Goal: Task Accomplishment & Management: Use online tool/utility

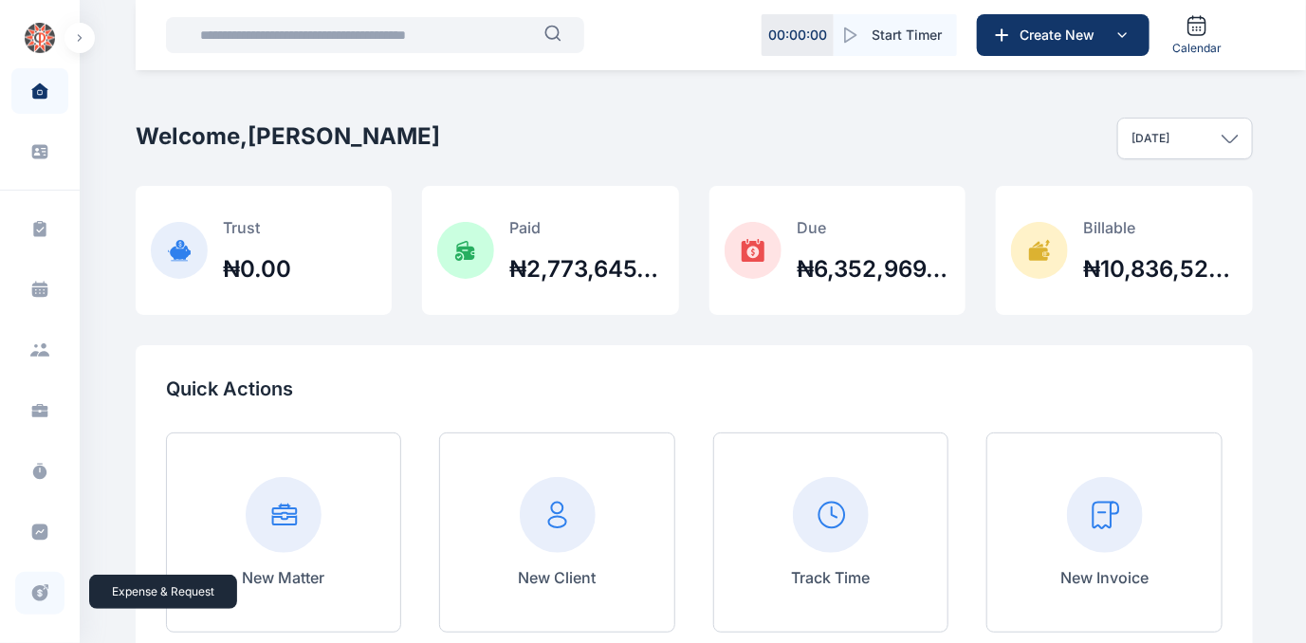
click at [35, 588] on icon at bounding box center [40, 593] width 16 height 16
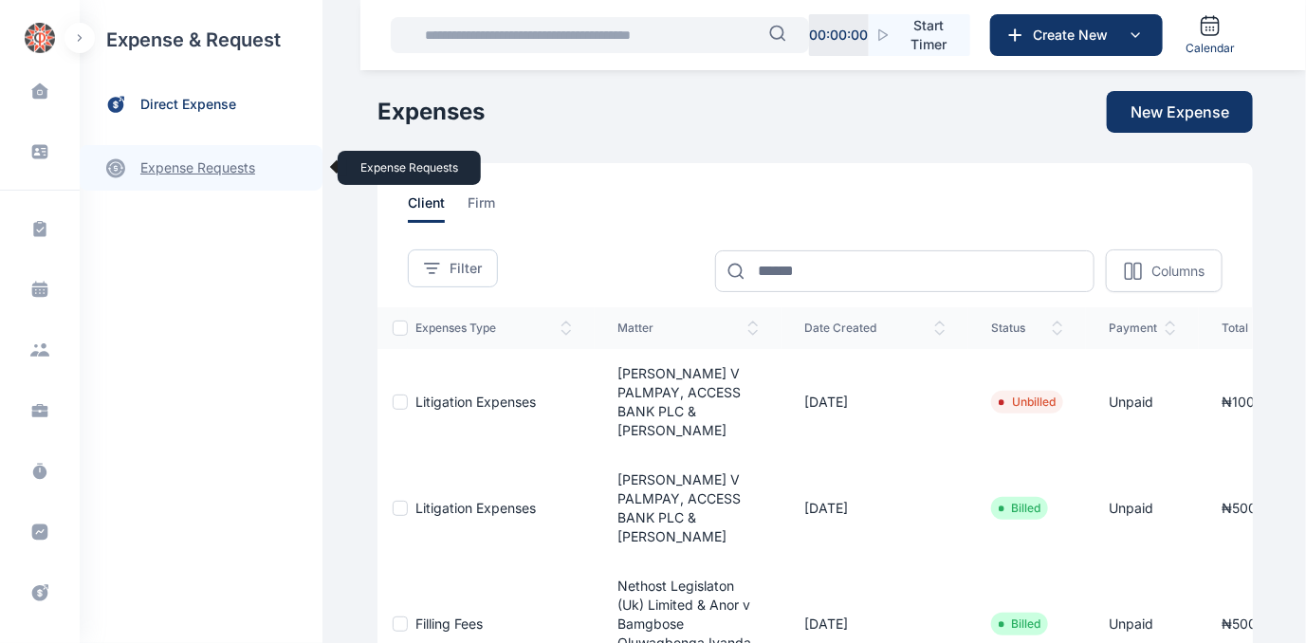
click at [196, 166] on link "expense requests expense requests" at bounding box center [201, 168] width 243 height 46
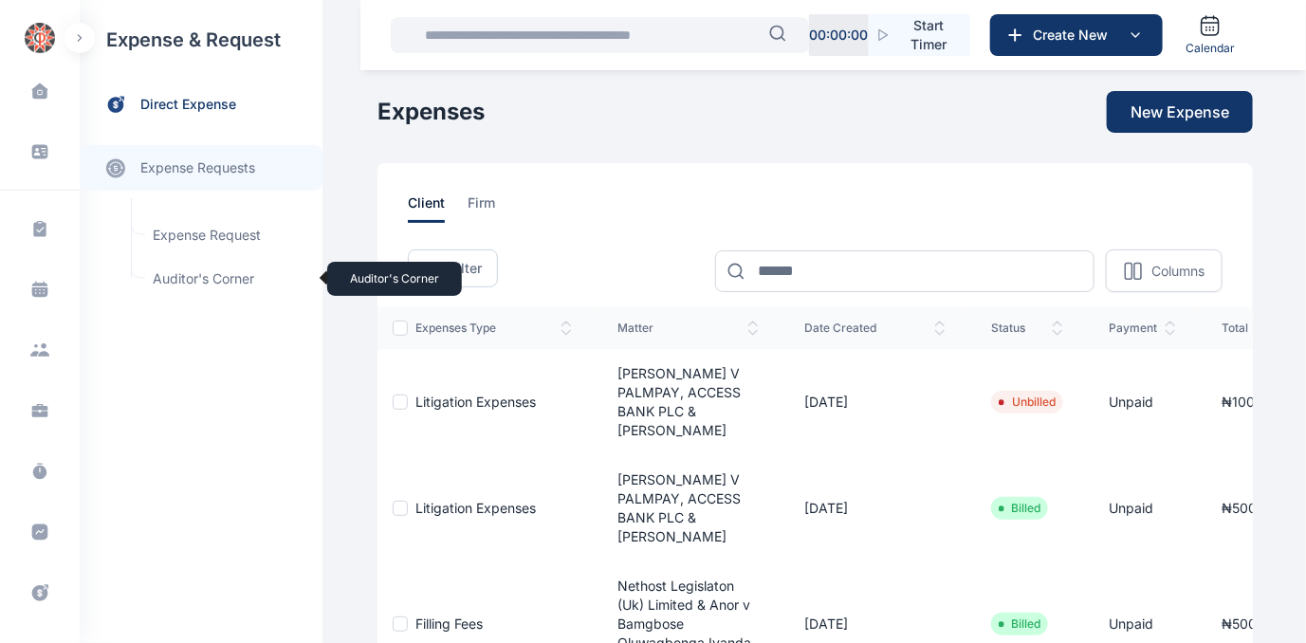
click at [175, 272] on span "Auditor's Corner Auditor's Corner" at bounding box center [227, 279] width 172 height 36
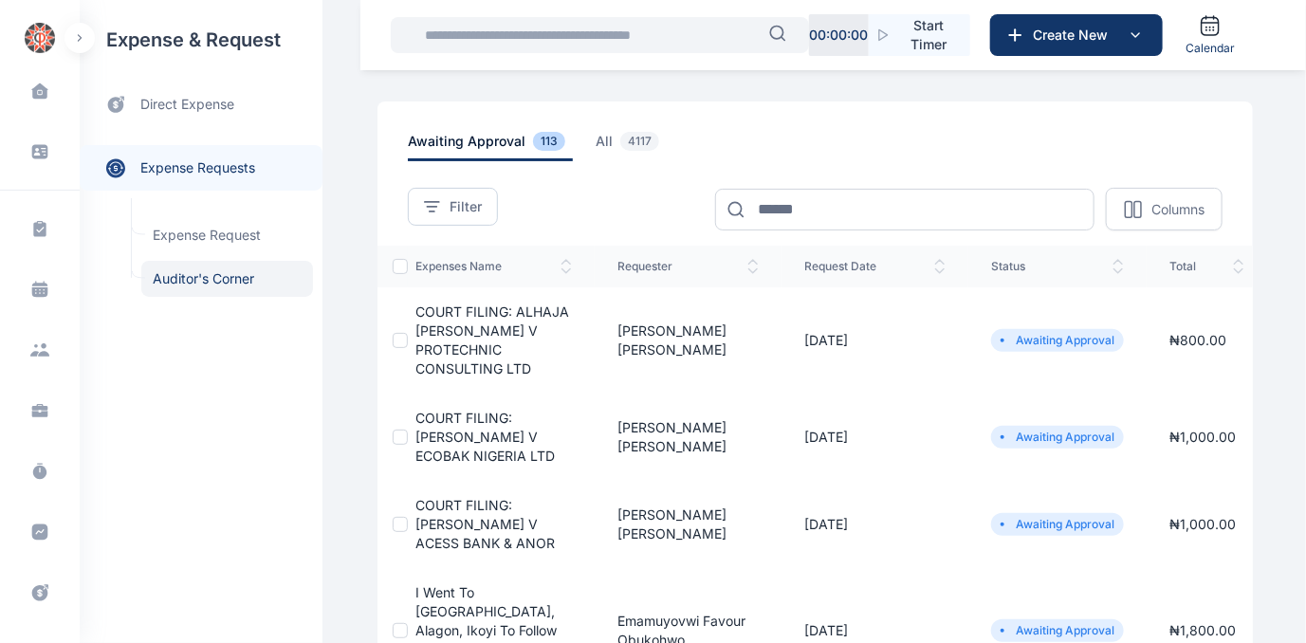
scroll to position [85, 0]
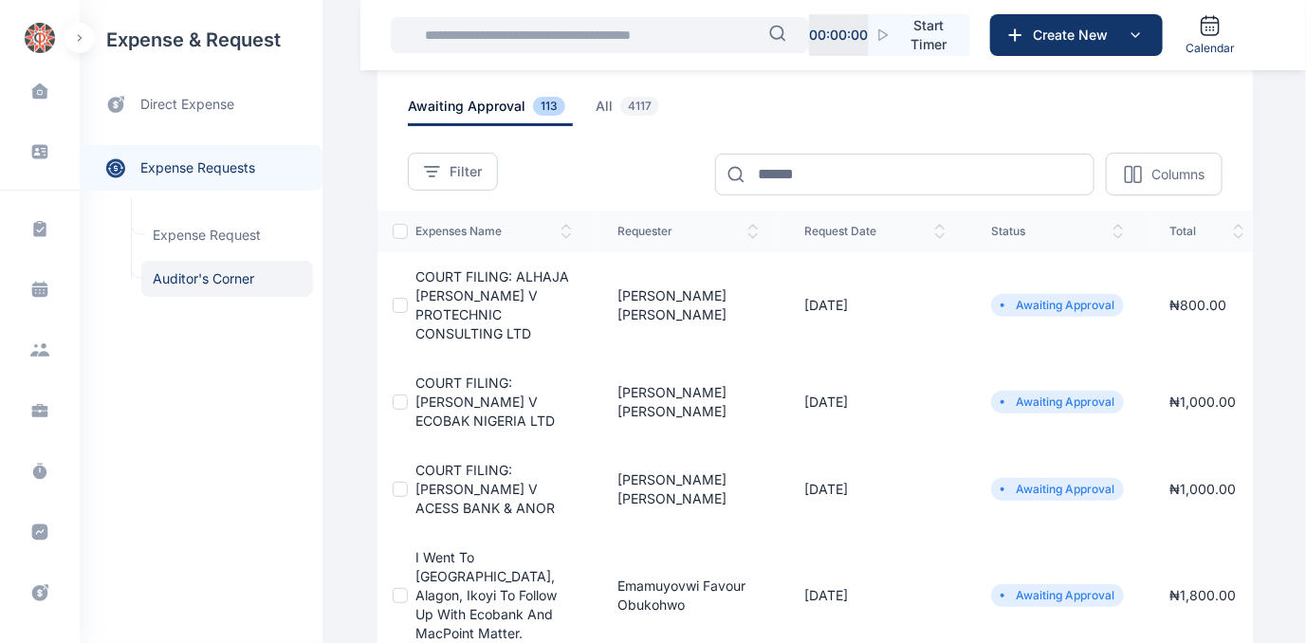
click at [493, 484] on span "COURT FILING: [PERSON_NAME] V ACESS BANK & ANOR" at bounding box center [484, 489] width 139 height 54
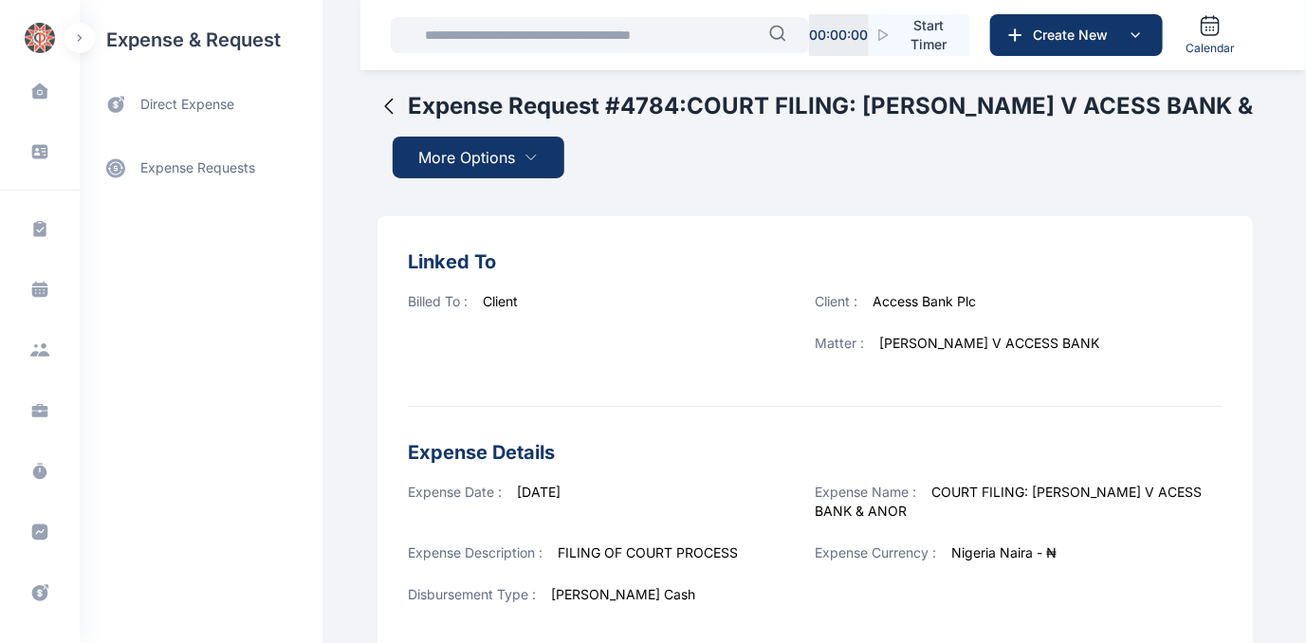
scroll to position [686, 0]
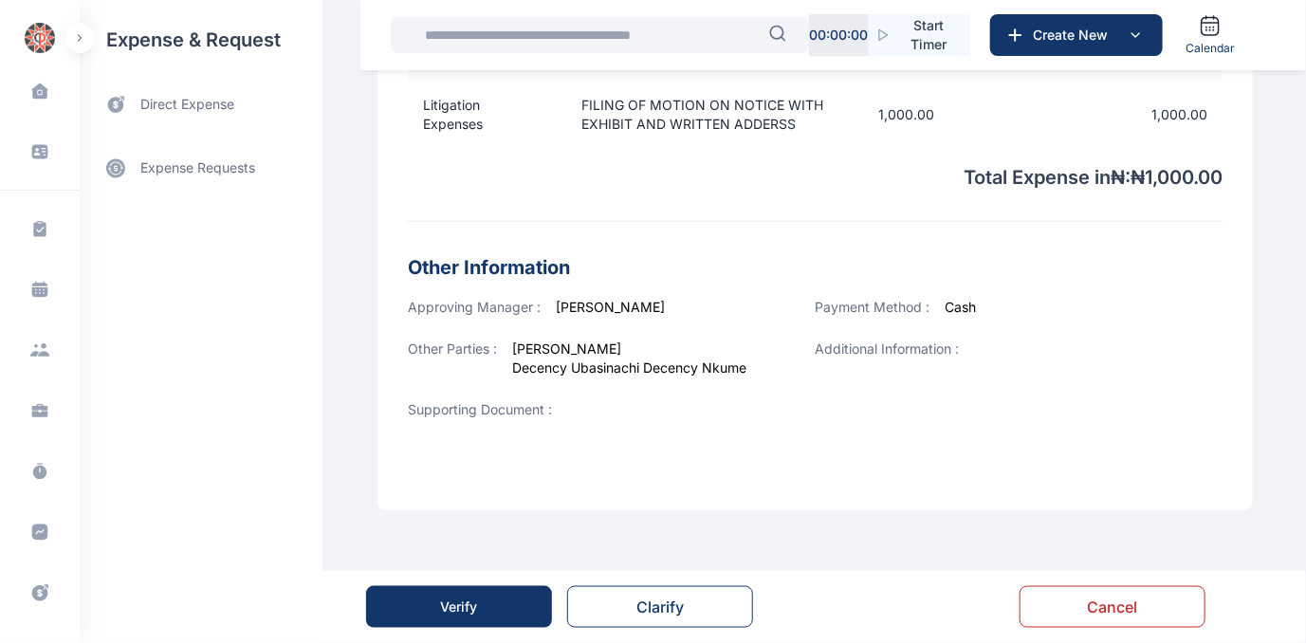
click at [515, 602] on button "Verify" at bounding box center [459, 607] width 186 height 42
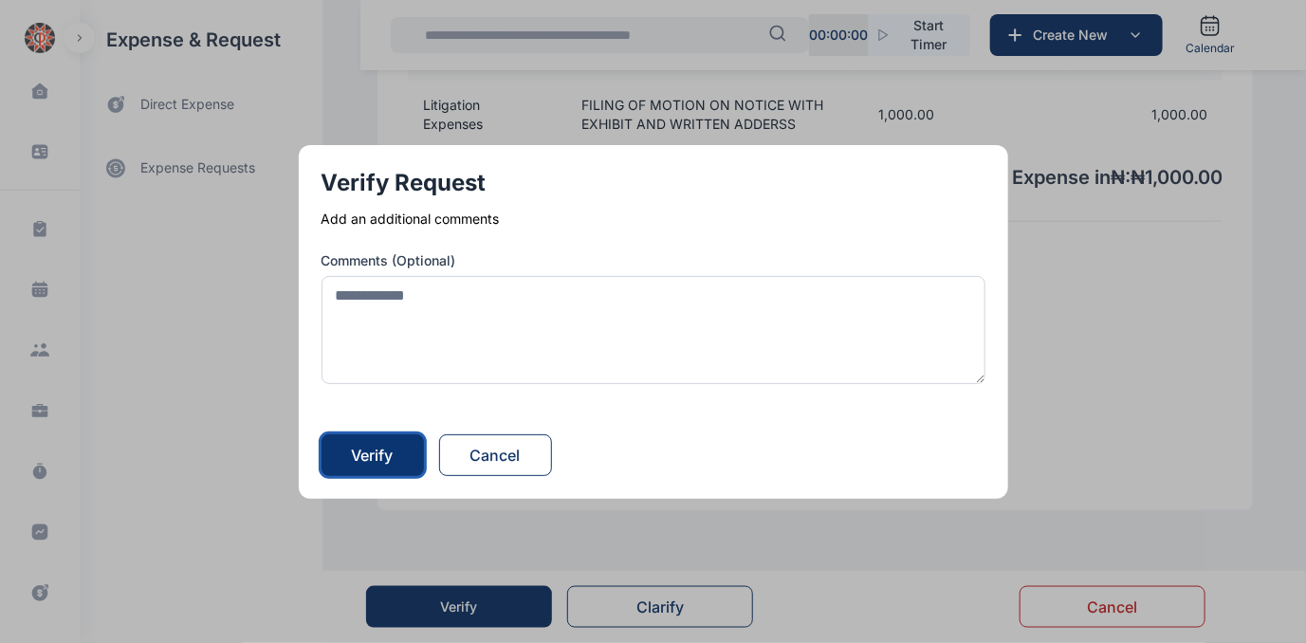
click at [392, 447] on div "Verify" at bounding box center [373, 455] width 42 height 23
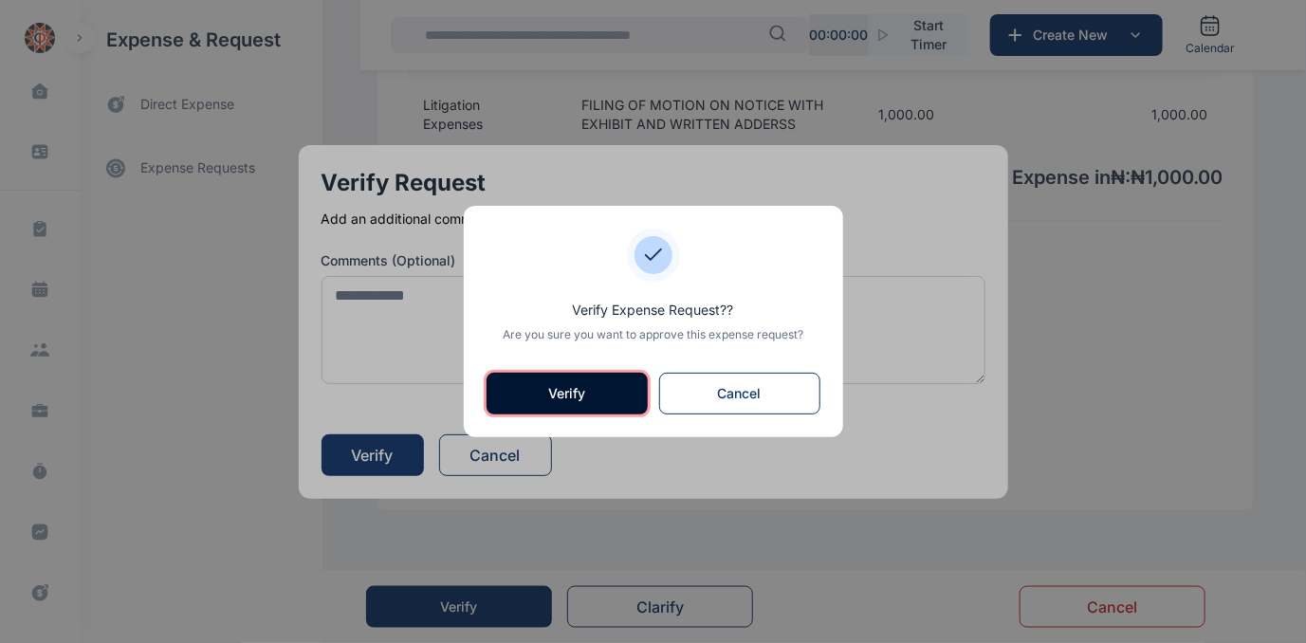
click at [582, 399] on button "Verify" at bounding box center [566, 394] width 161 height 42
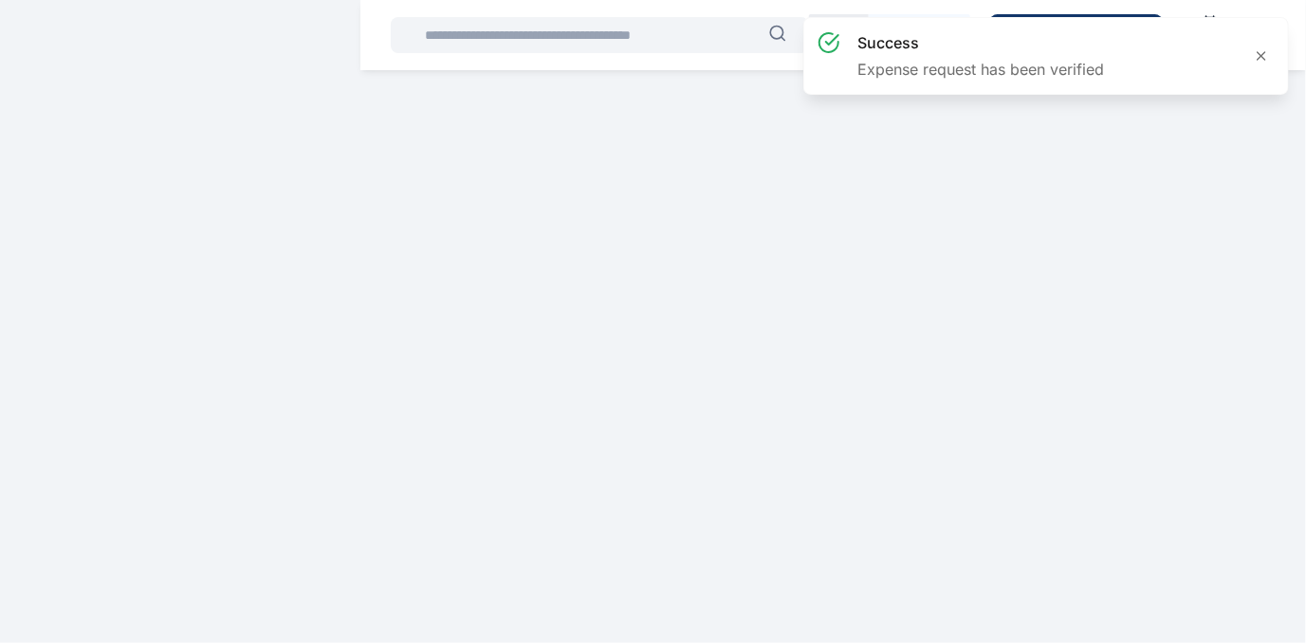
scroll to position [0, 0]
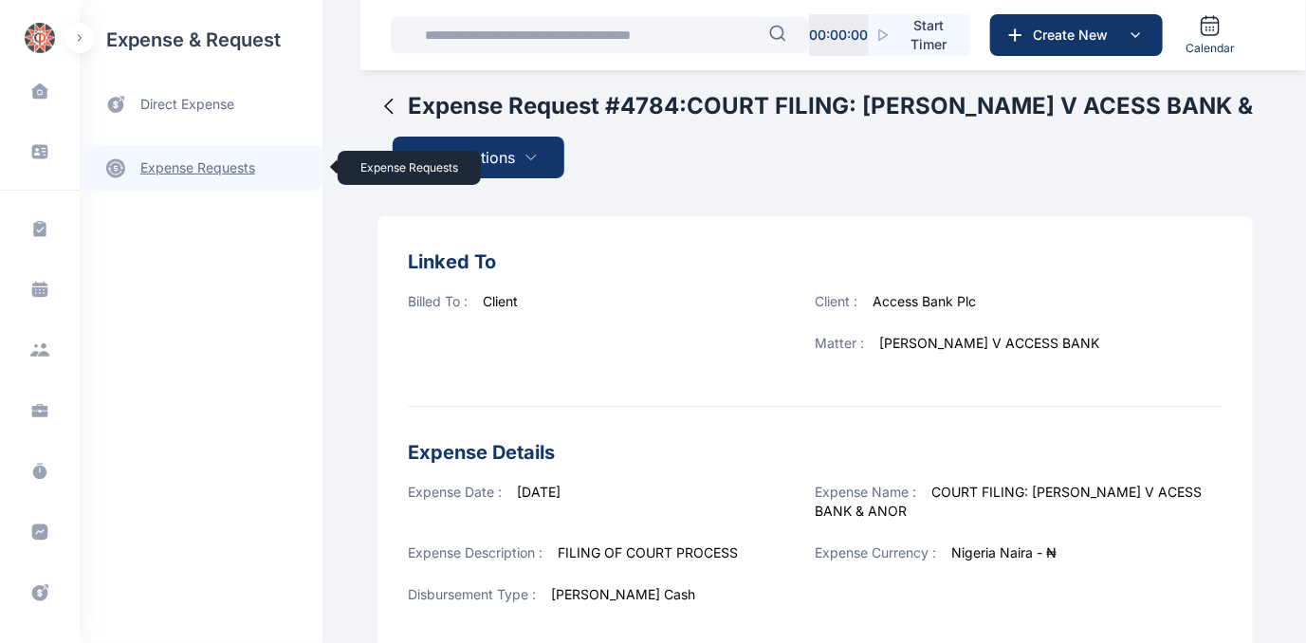
click at [177, 171] on link "expense requests expense requests" at bounding box center [201, 168] width 243 height 46
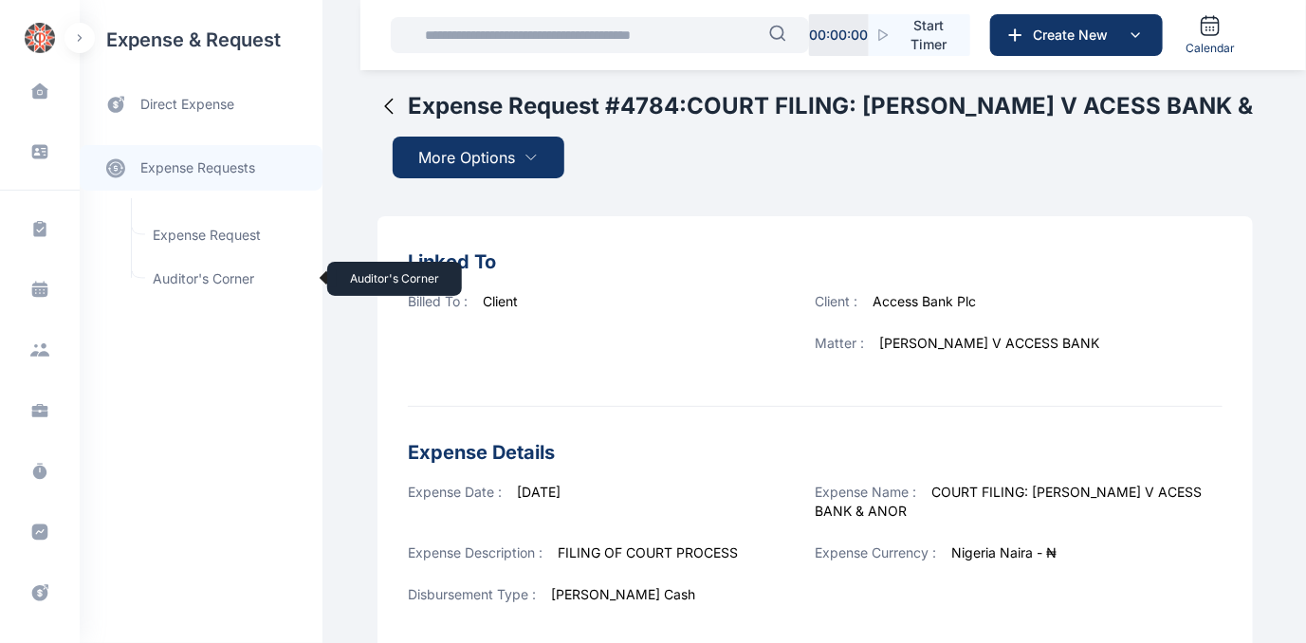
click at [181, 275] on span "Auditor's Corner Auditor's Corner" at bounding box center [227, 279] width 172 height 36
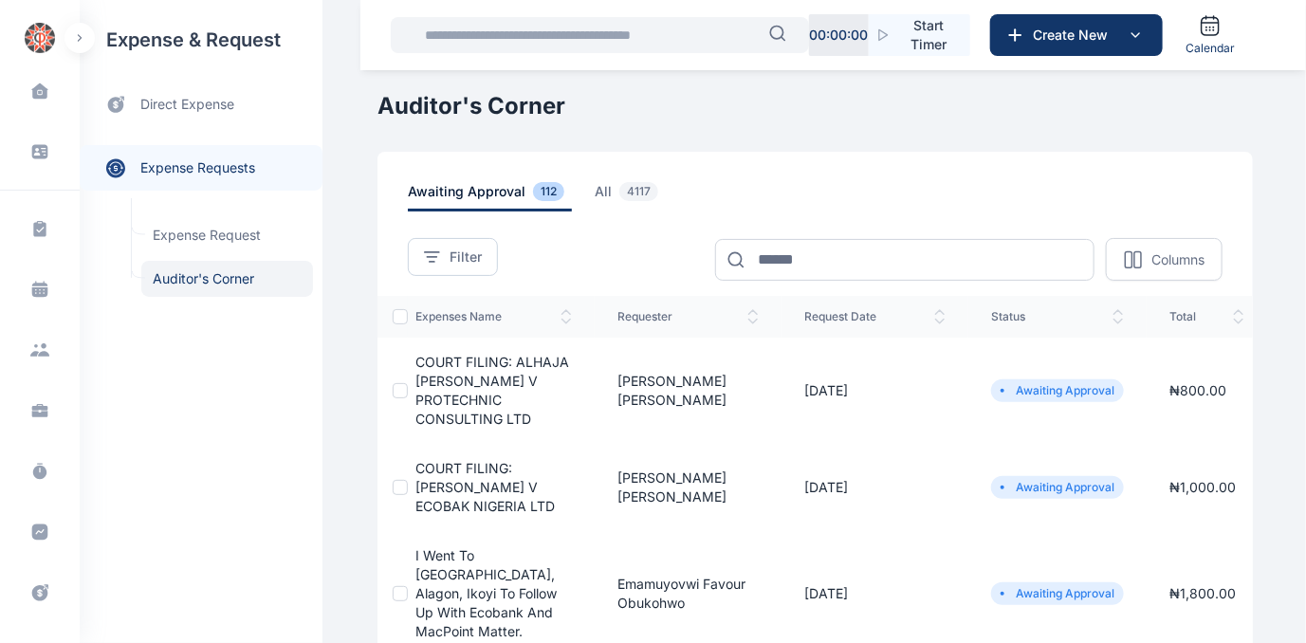
click at [450, 380] on span "COURT FILING: ALHAJA [PERSON_NAME] V PROTECHNIC CONSULTING LTD" at bounding box center [492, 390] width 154 height 73
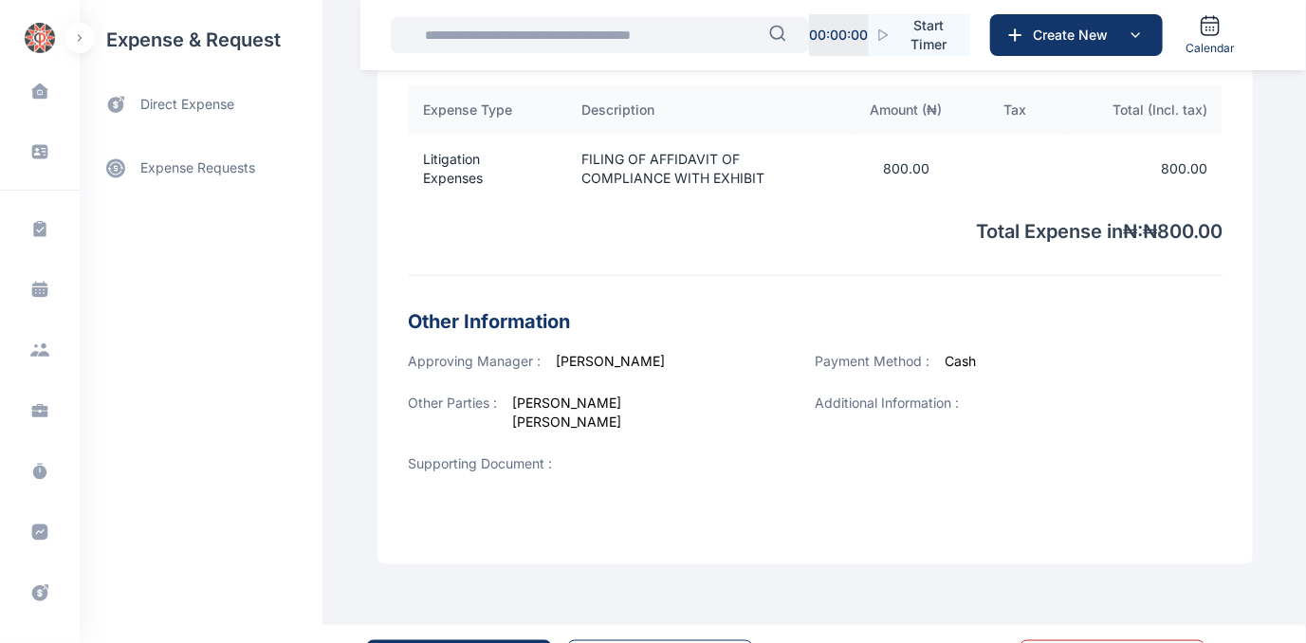
scroll to position [705, 0]
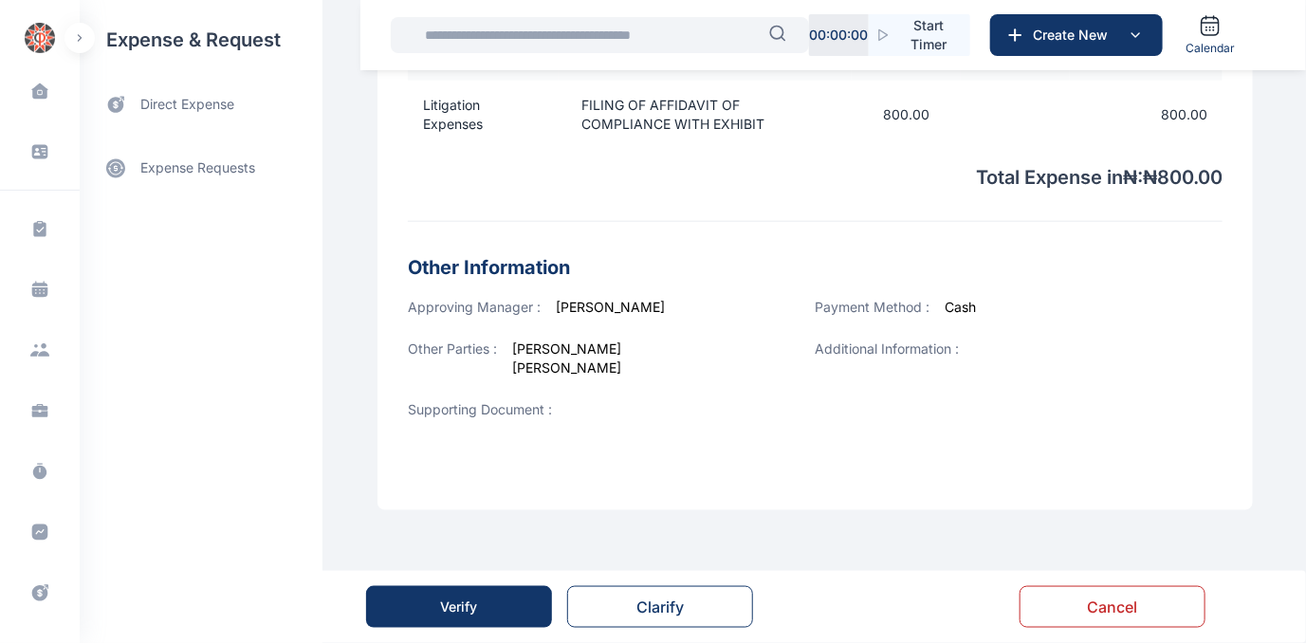
click at [445, 607] on div "Verify" at bounding box center [459, 606] width 37 height 19
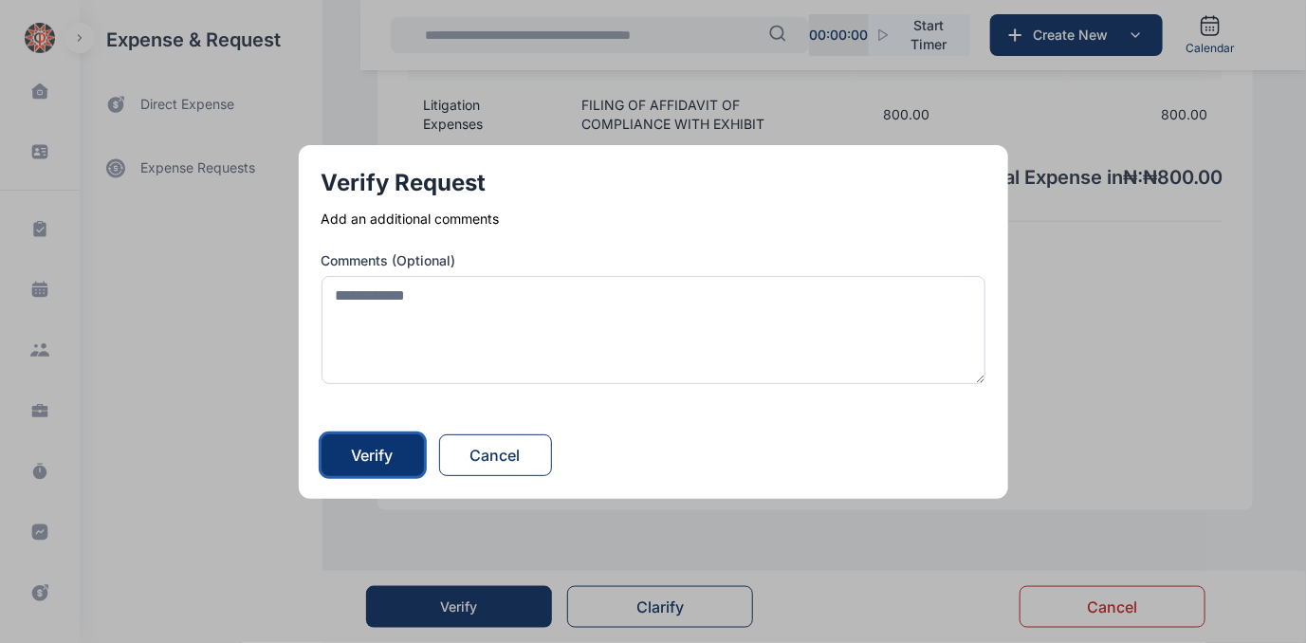
click at [389, 450] on div "Verify" at bounding box center [373, 455] width 42 height 23
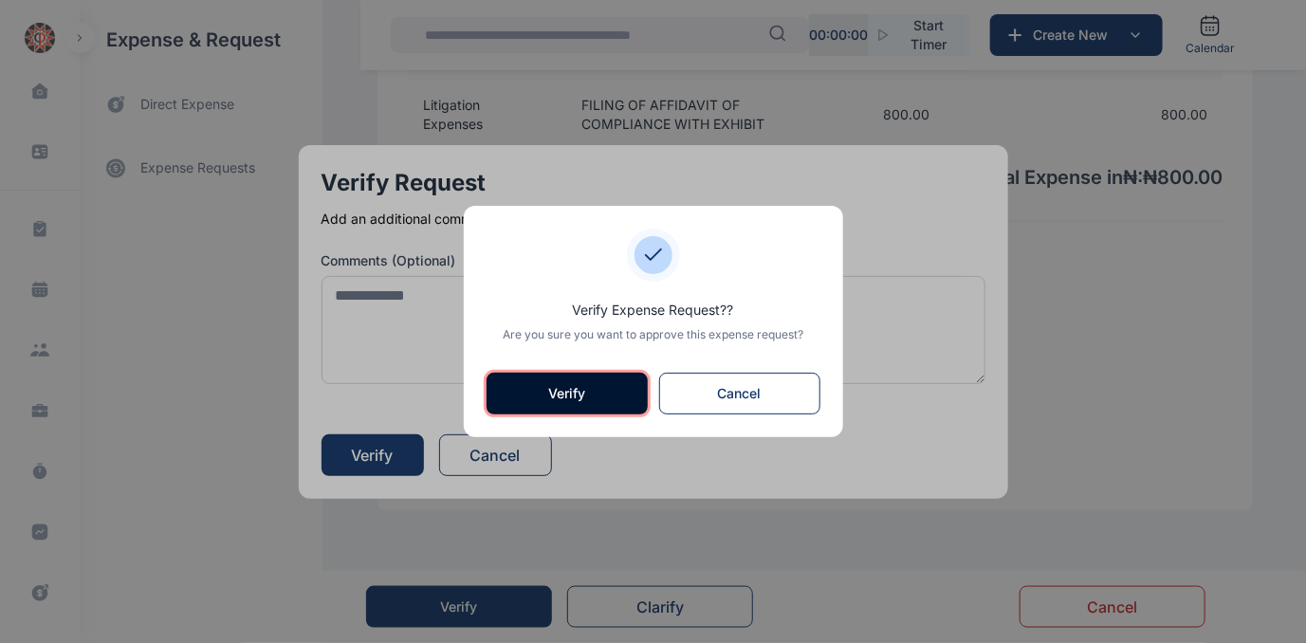
click at [541, 393] on button "Verify" at bounding box center [566, 394] width 161 height 42
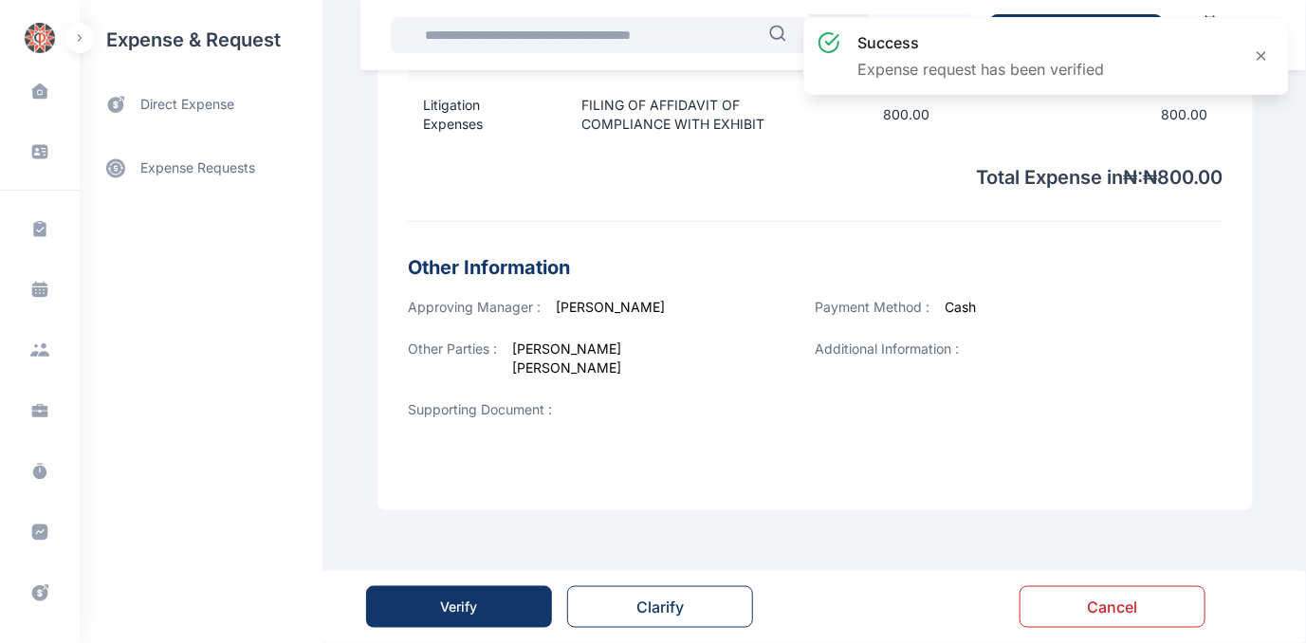
scroll to position [0, 0]
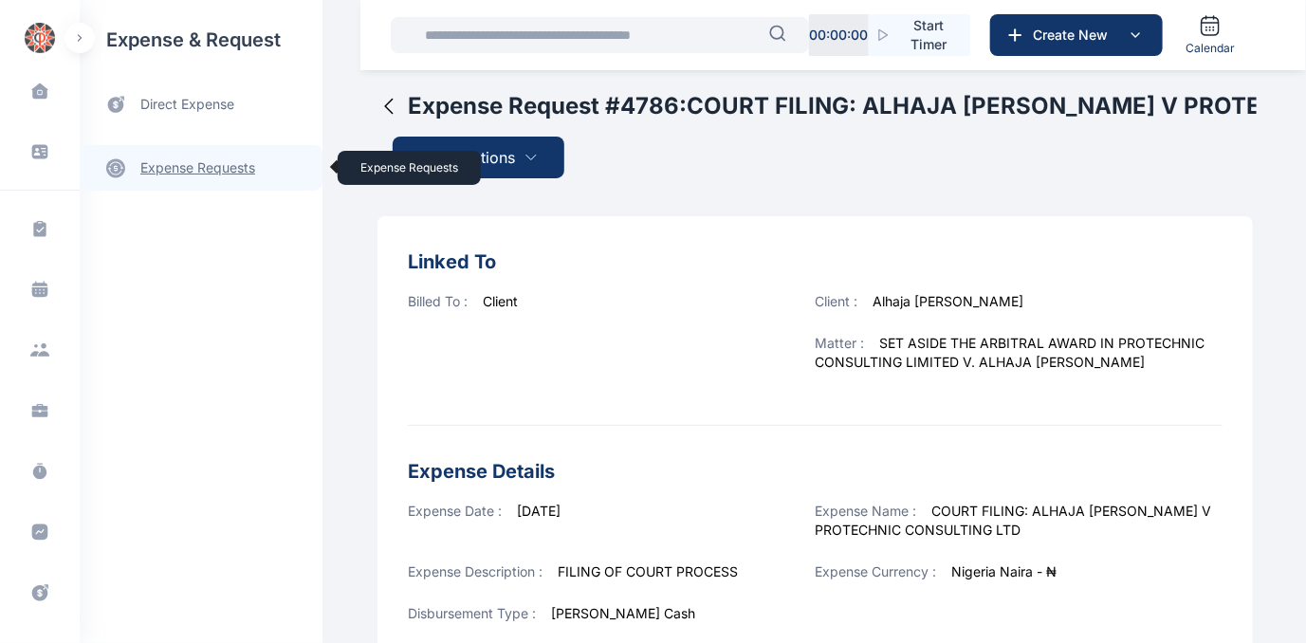
click at [167, 166] on link "expense requests expense requests" at bounding box center [201, 168] width 243 height 46
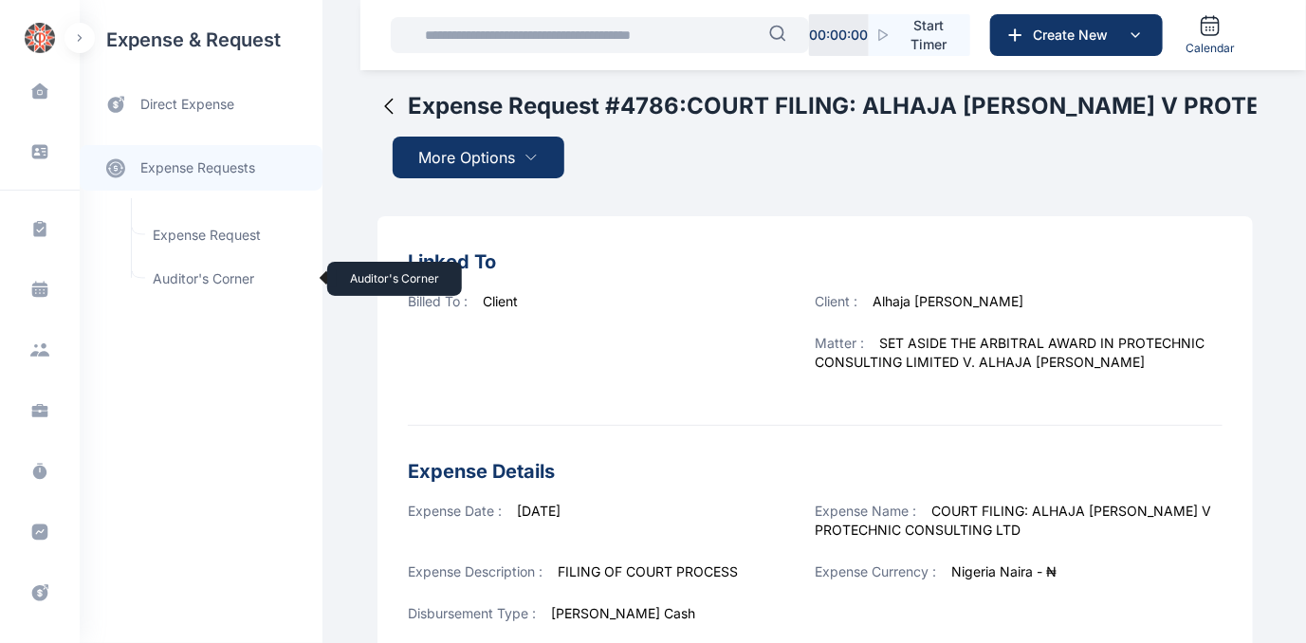
click at [179, 277] on span "Auditor's Corner Auditor's Corner" at bounding box center [227, 279] width 172 height 36
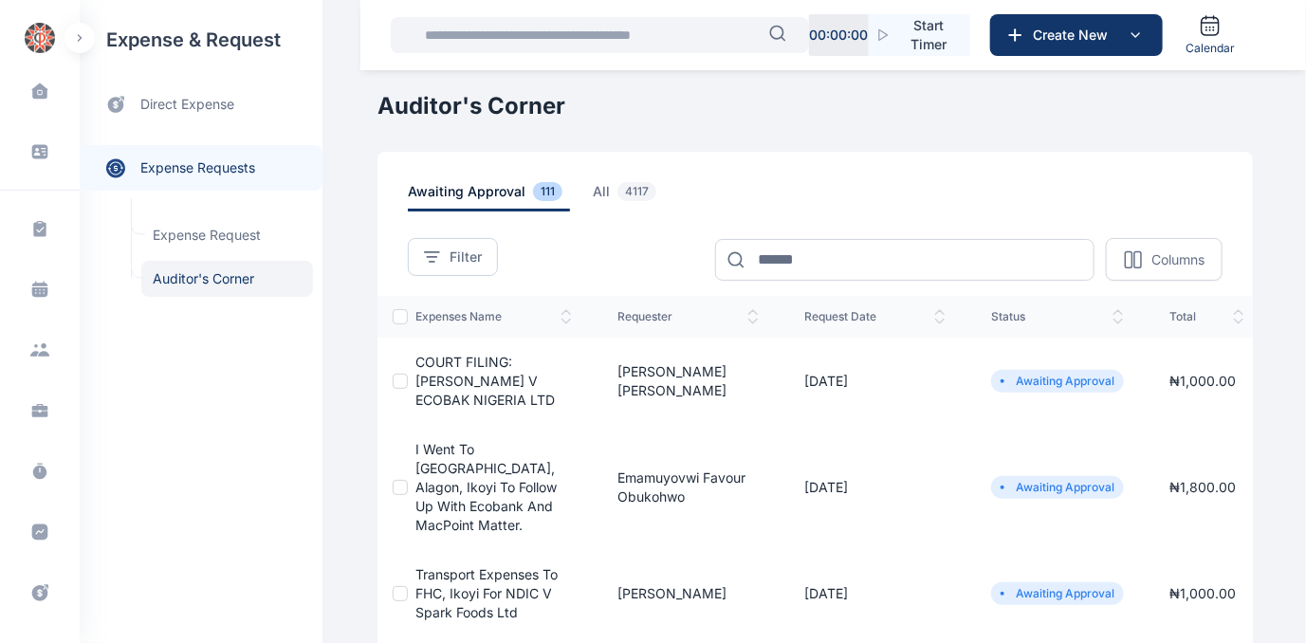
click at [451, 373] on span "COURT FILING: [PERSON_NAME] V ECOBAK NIGERIA LTD" at bounding box center [484, 381] width 139 height 54
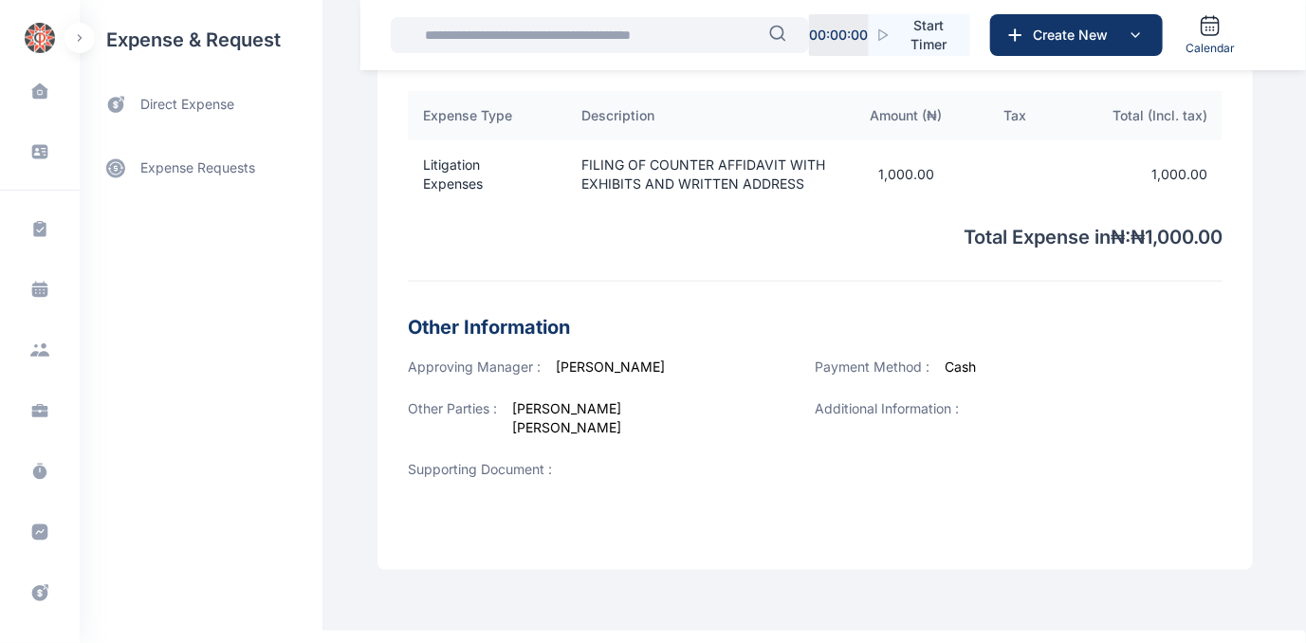
scroll to position [686, 0]
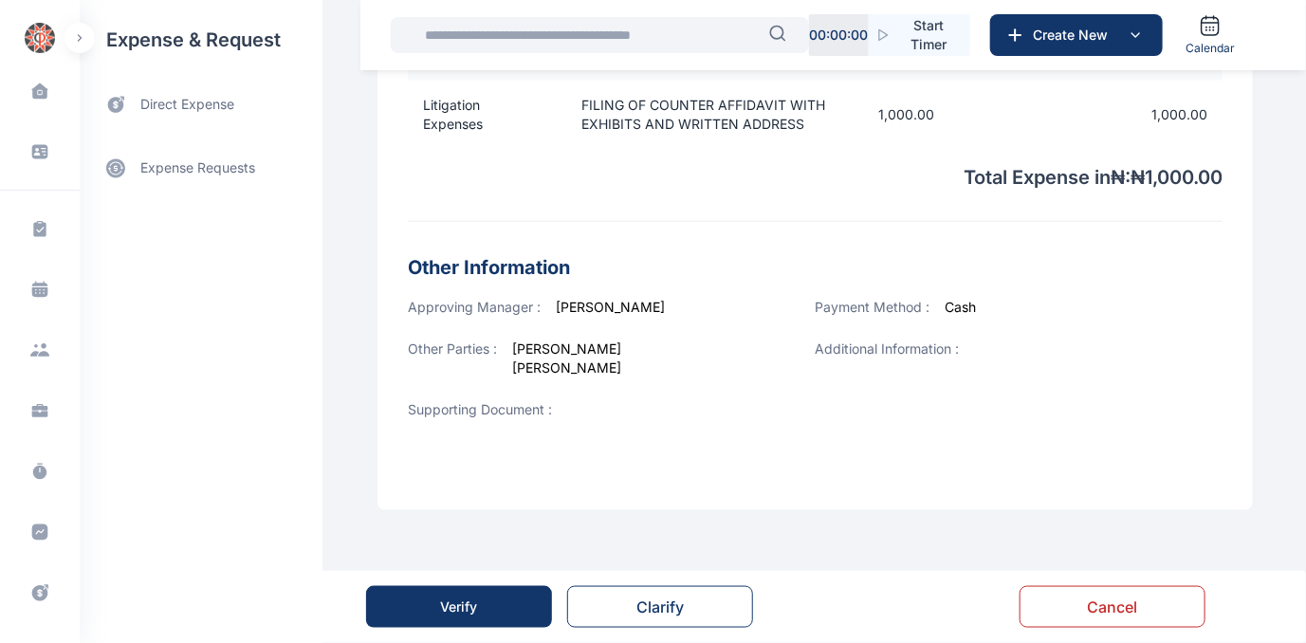
click at [461, 603] on div "Verify" at bounding box center [459, 606] width 37 height 19
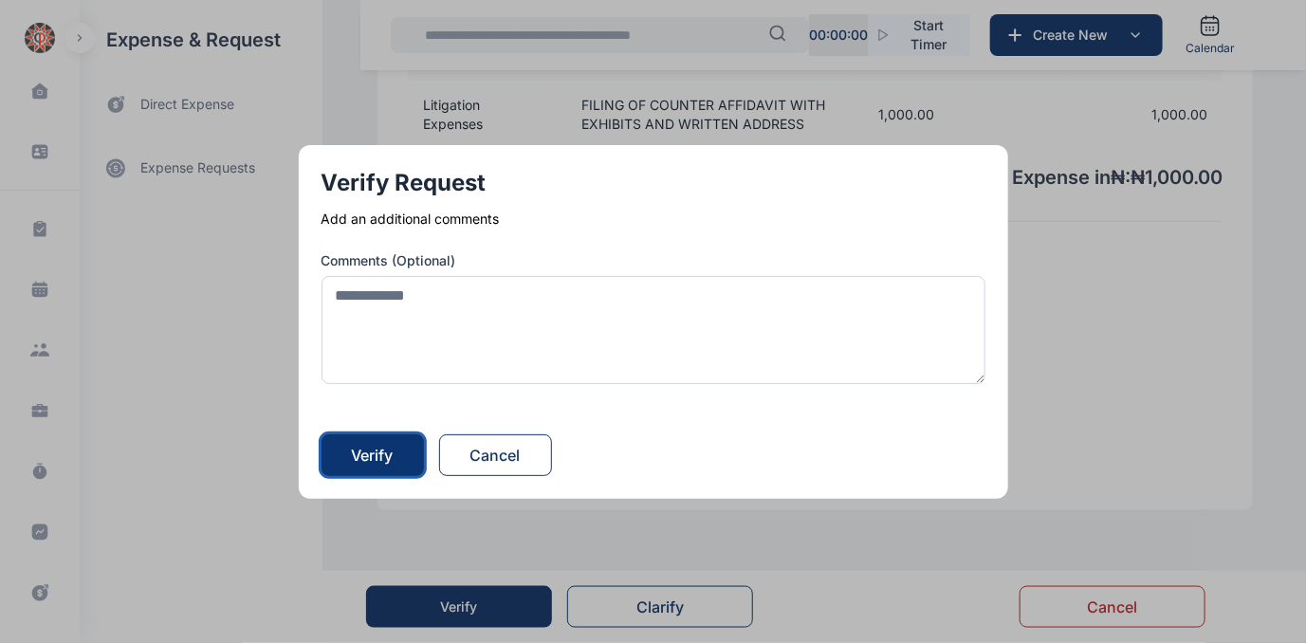
click at [372, 452] on div "Verify" at bounding box center [373, 455] width 42 height 23
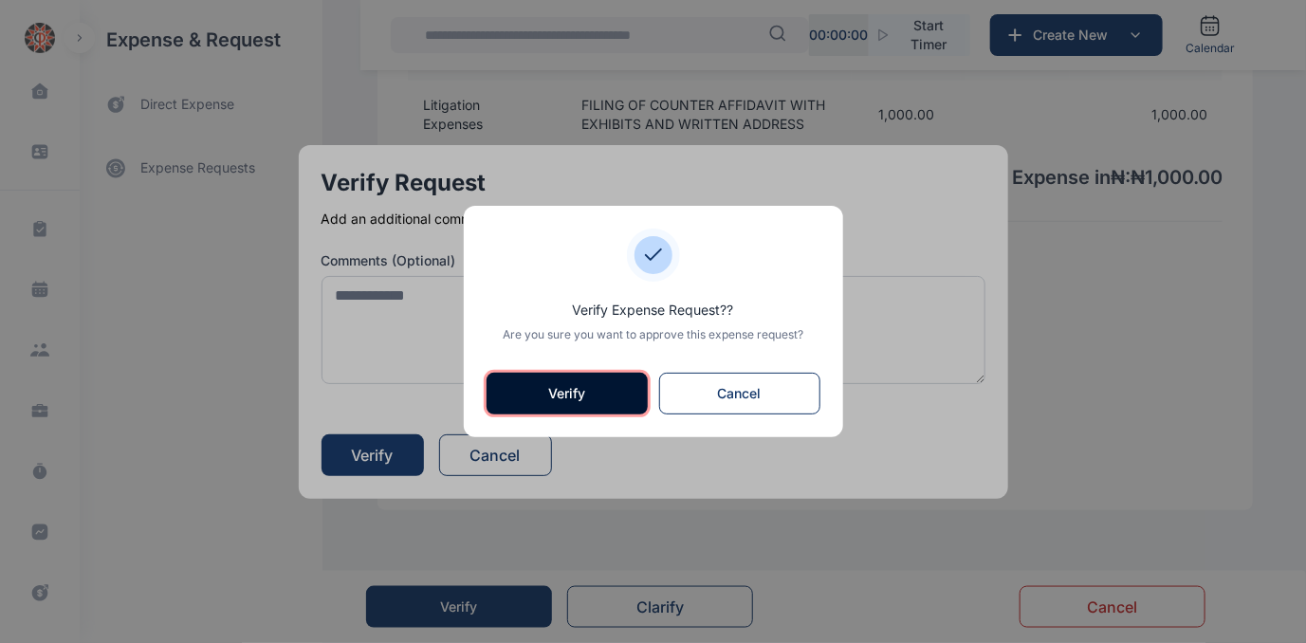
click at [542, 390] on button "Verify" at bounding box center [566, 394] width 161 height 42
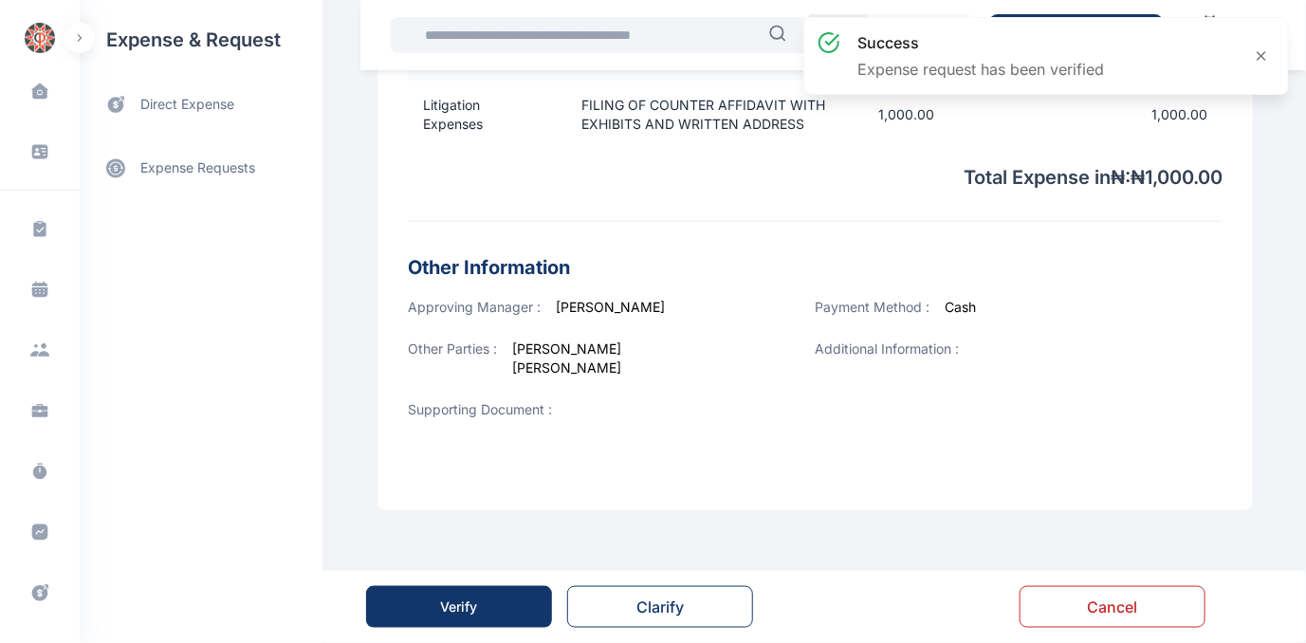
scroll to position [0, 0]
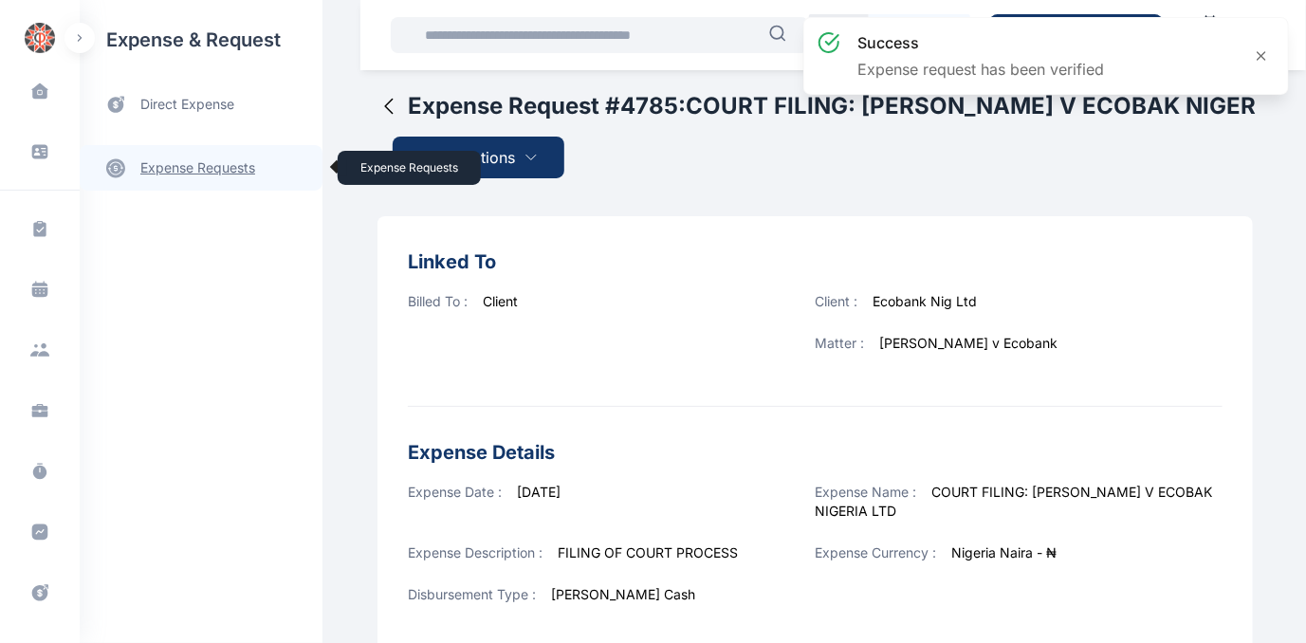
click at [174, 168] on link "expense requests expense requests" at bounding box center [201, 168] width 243 height 46
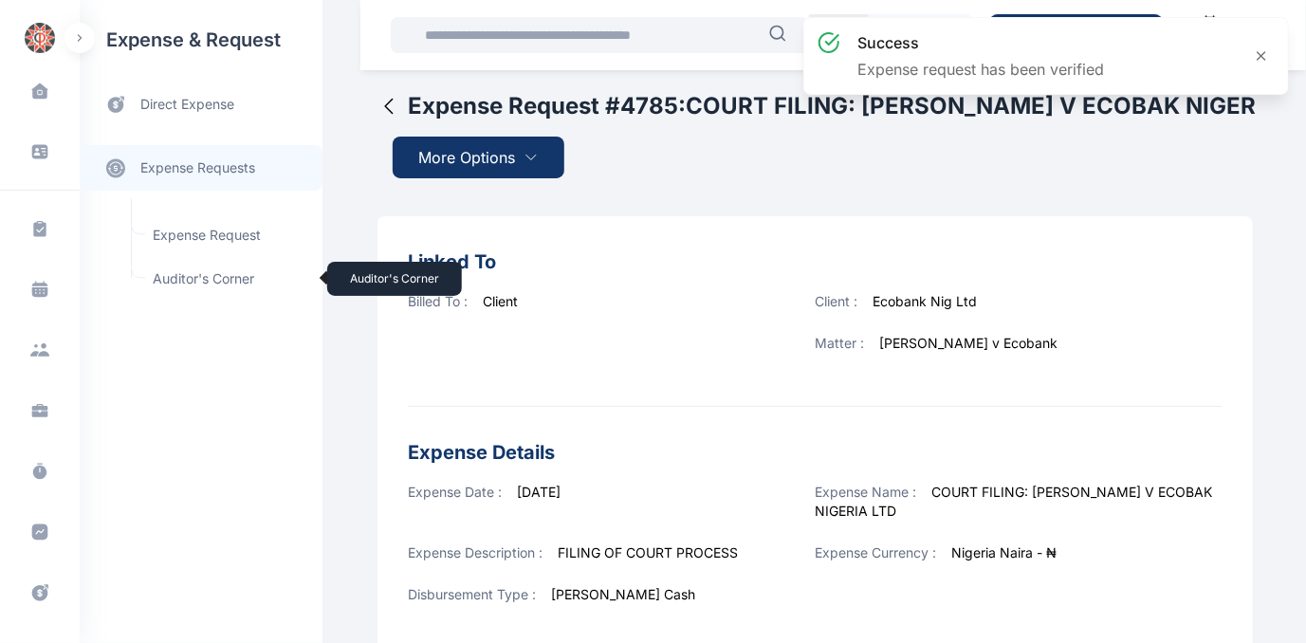
click at [175, 275] on span "Auditor's Corner Auditor's Corner" at bounding box center [227, 279] width 172 height 36
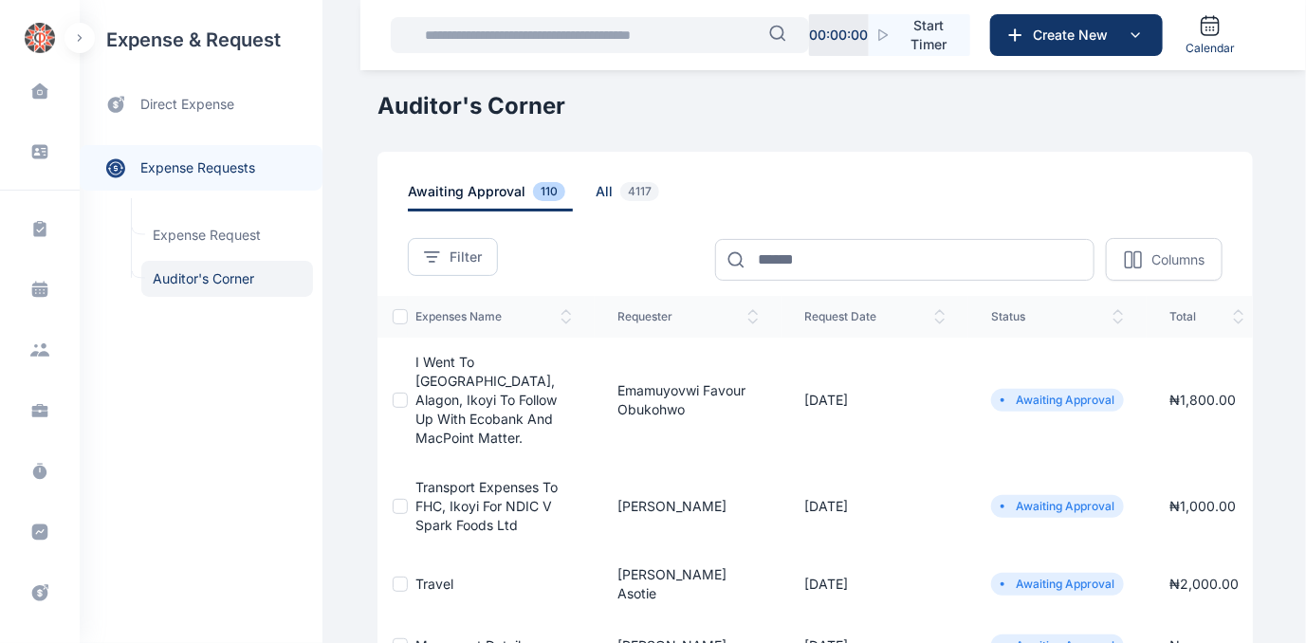
click at [595, 187] on span "all 4117" at bounding box center [630, 196] width 71 height 29
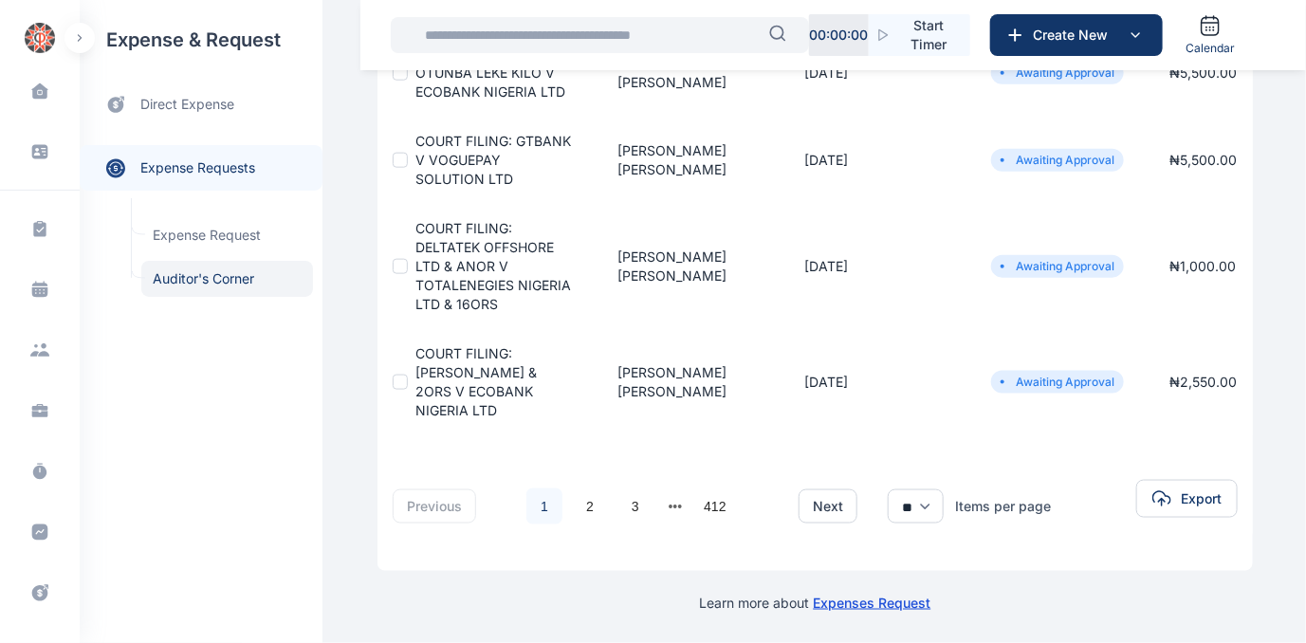
scroll to position [809, 0]
click at [576, 499] on link "2" at bounding box center [590, 506] width 36 height 36
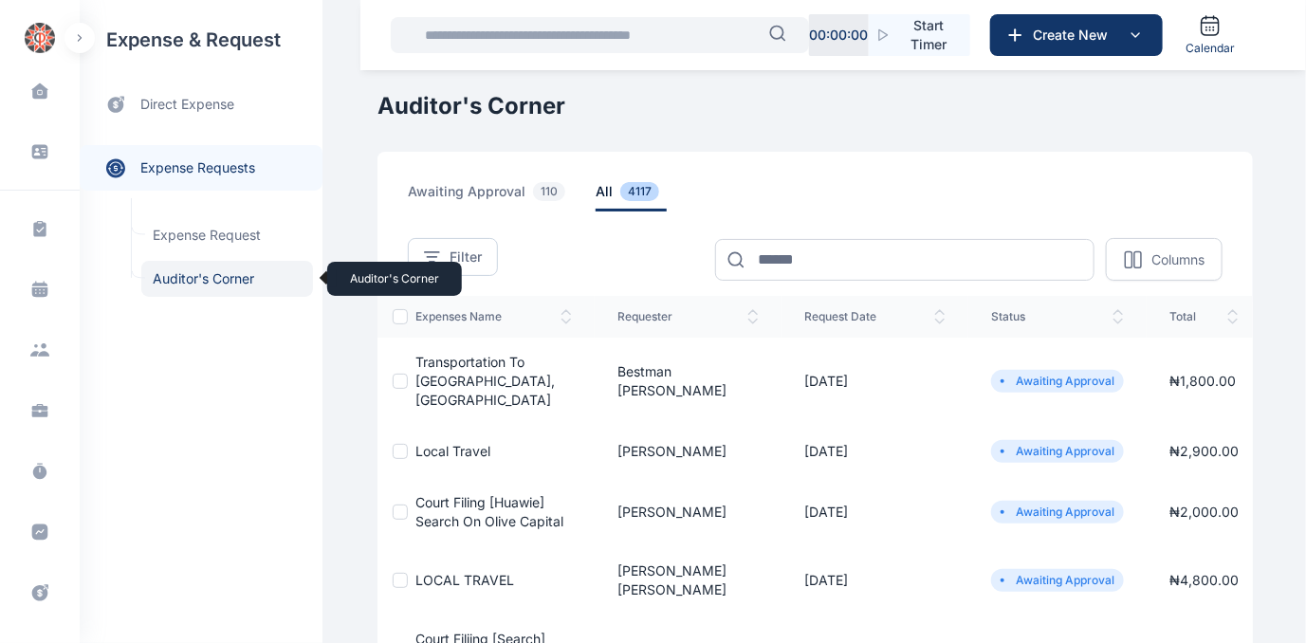
click at [202, 279] on span "Auditor's Corner Auditor's Corner" at bounding box center [227, 279] width 172 height 36
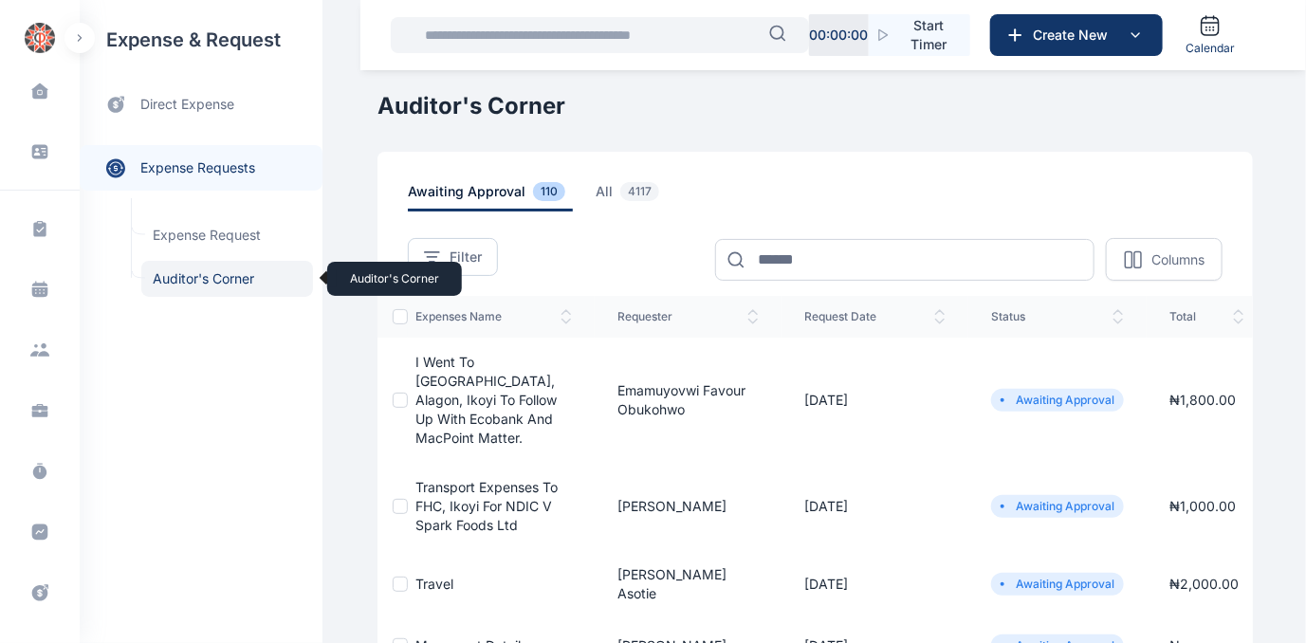
click at [174, 275] on span "Auditor's Corner Auditor's Corner" at bounding box center [227, 279] width 172 height 36
click at [182, 274] on span "Auditor's Corner Auditor's Corner" at bounding box center [227, 279] width 172 height 36
click at [192, 279] on span "Auditor's Corner Auditor's Corner" at bounding box center [227, 279] width 172 height 36
